Goal: Task Accomplishment & Management: Manage account settings

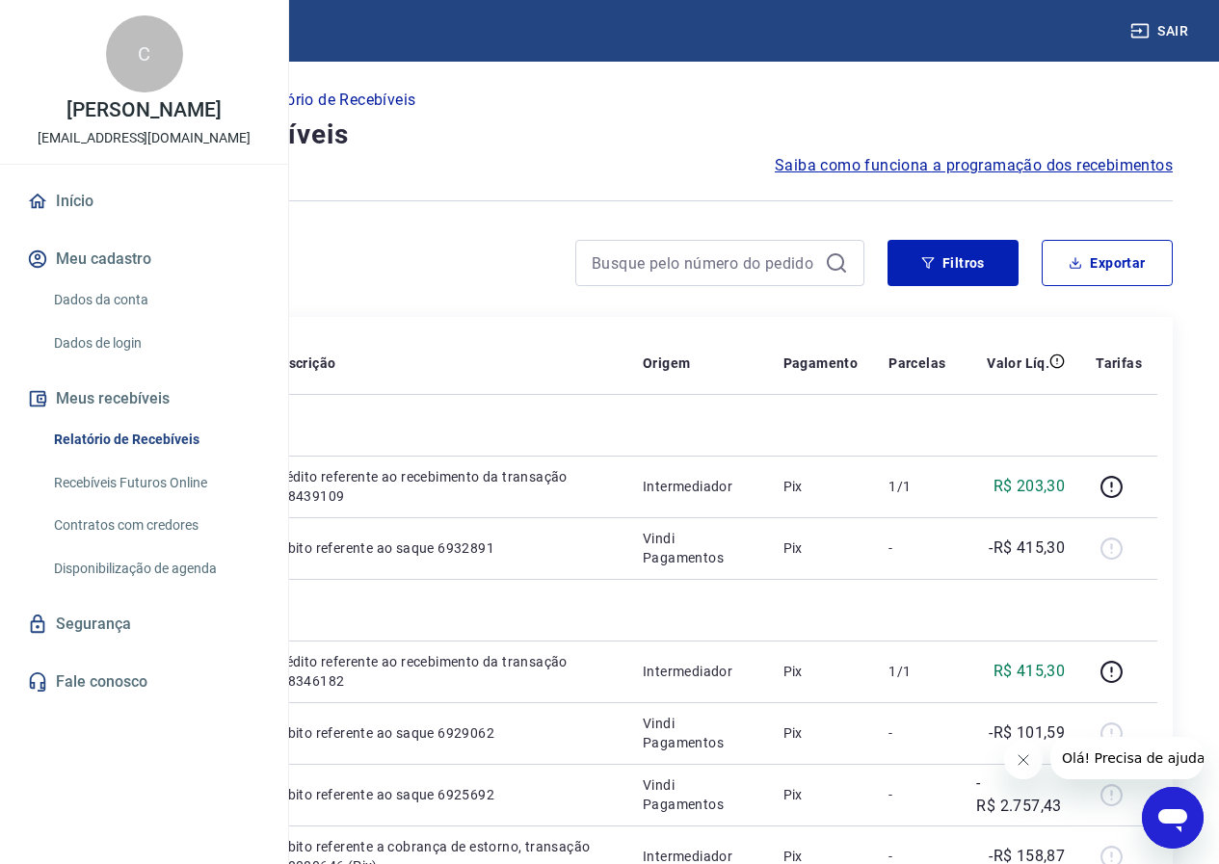
click at [108, 320] on link "Dados da conta" at bounding box center [155, 300] width 219 height 40
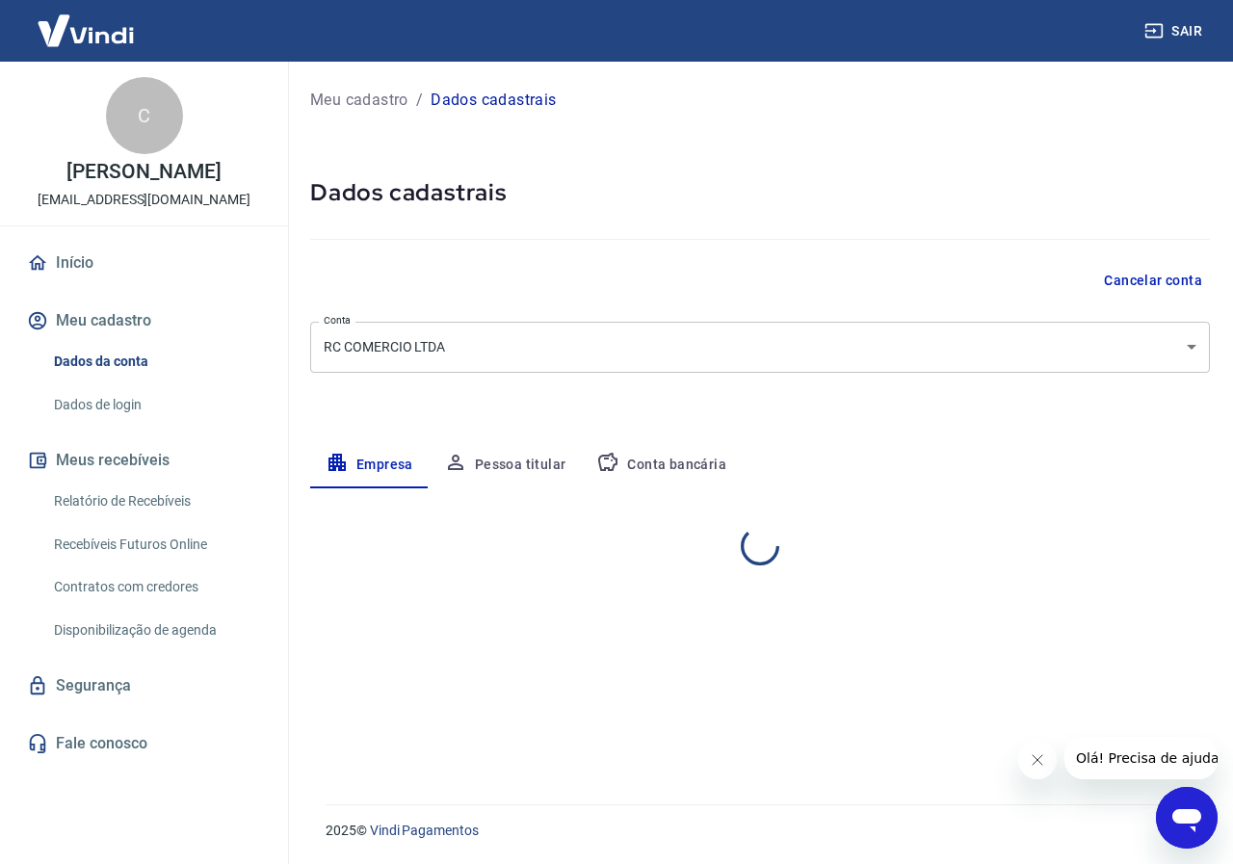
select select "SP"
select select "business"
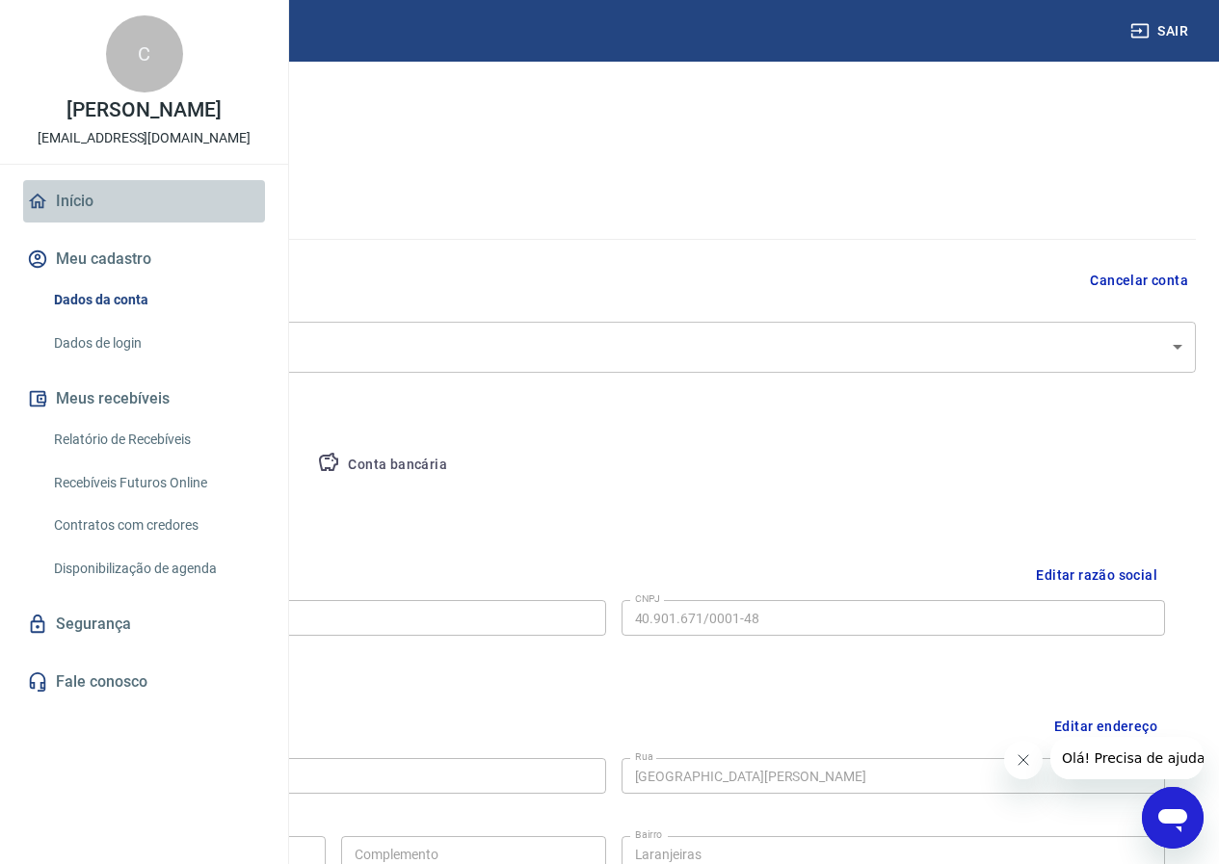
click at [98, 223] on link "Início" at bounding box center [144, 201] width 242 height 42
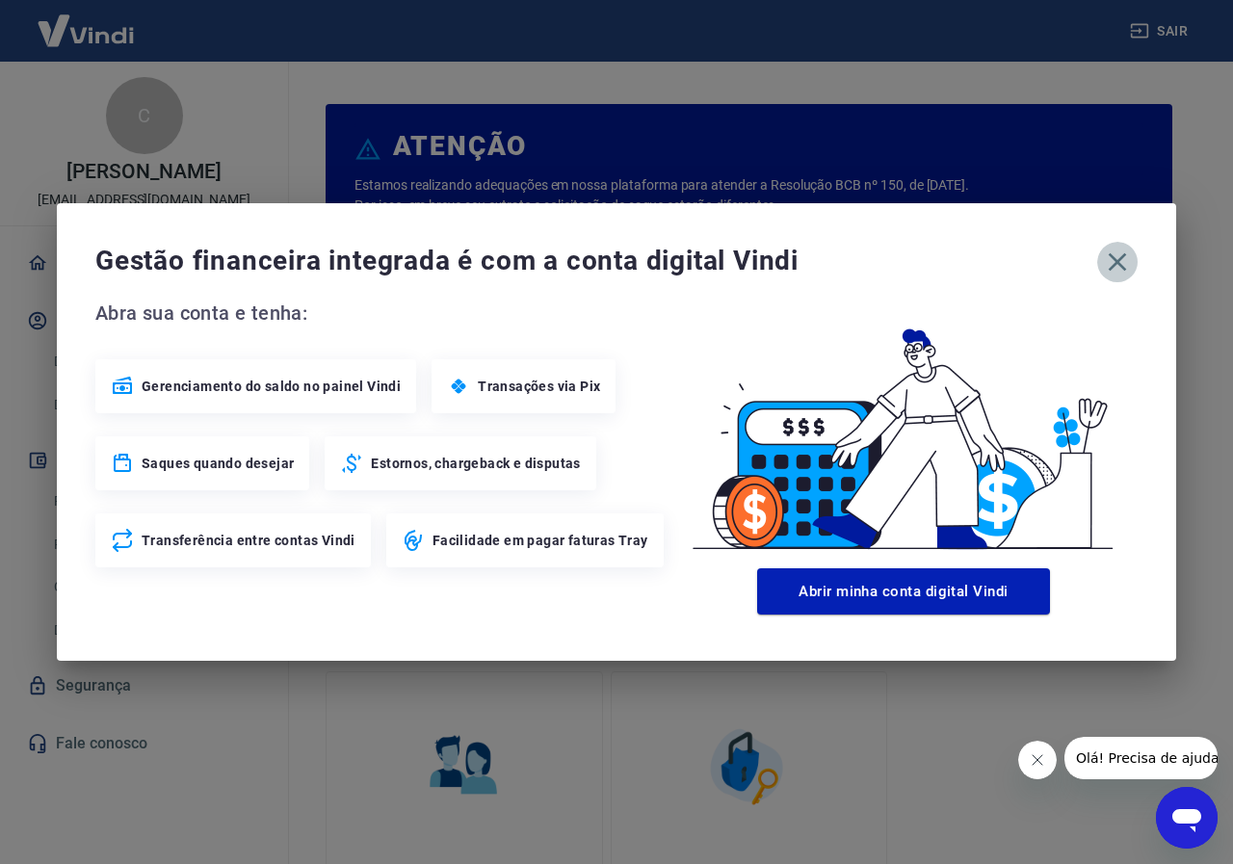
click at [1109, 266] on icon "button" at bounding box center [1117, 262] width 31 height 31
